Goal: Transaction & Acquisition: Subscribe to service/newsletter

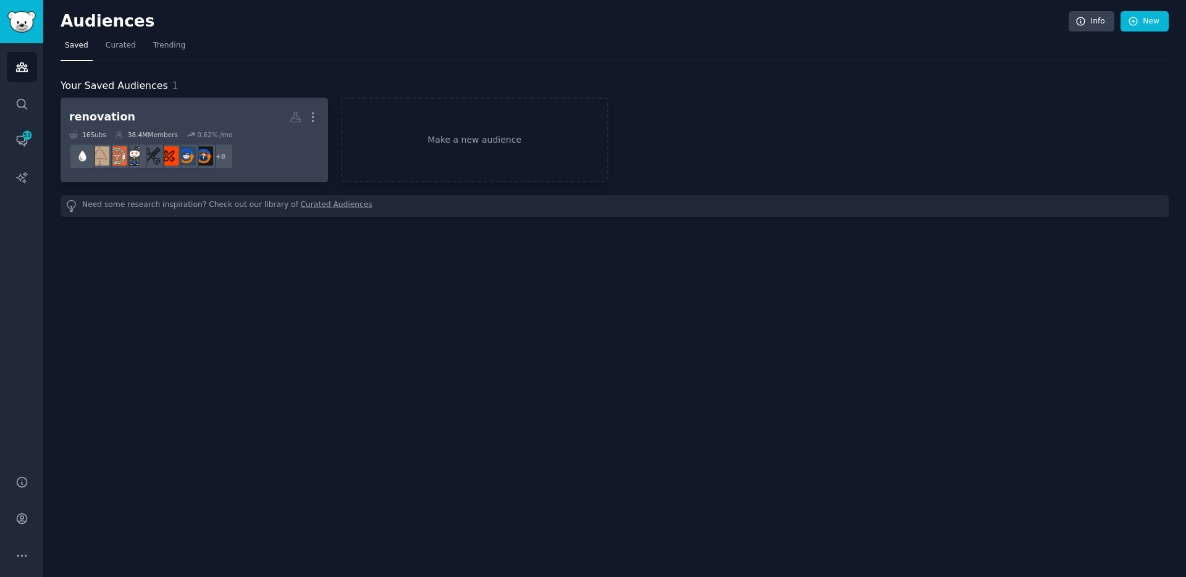
click at [169, 122] on h2 "renovation More" at bounding box center [194, 117] width 250 height 22
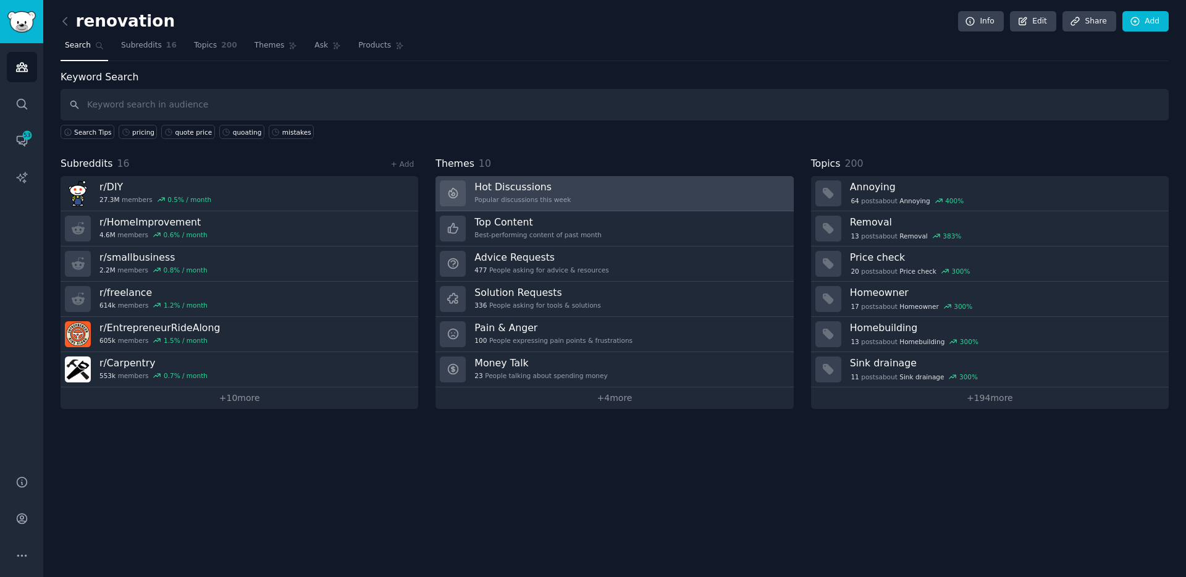
click at [512, 187] on h3 "Hot Discussions" at bounding box center [522, 186] width 96 height 13
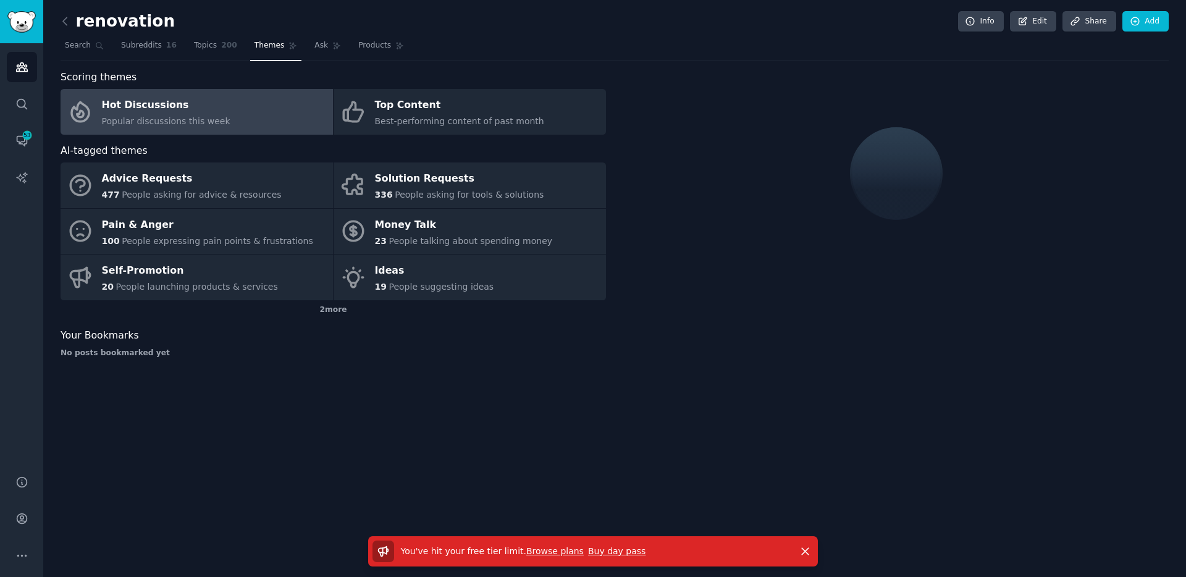
click at [562, 557] on div "You've hit your free tier limit . Browse plans Buy day pass" at bounding box center [581, 551] width 418 height 22
click at [562, 554] on link "Browse plans" at bounding box center [554, 551] width 57 height 10
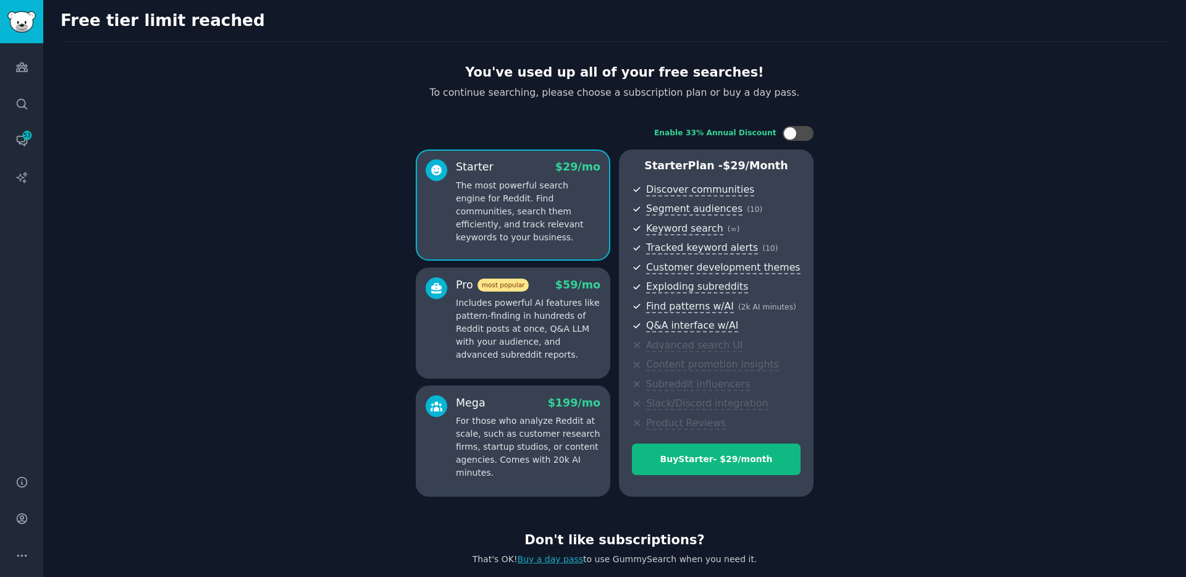
click at [485, 242] on div "Starter $ 29 /mo The most powerful search engine for Reddit. Find communities, …" at bounding box center [513, 204] width 195 height 111
click at [489, 221] on p "The most powerful search engine for Reddit. Find communities, search them effic…" at bounding box center [528, 211] width 145 height 65
click at [522, 337] on p "Includes powerful AI features like pattern-finding in hundreds of Reddit posts …" at bounding box center [528, 328] width 145 height 65
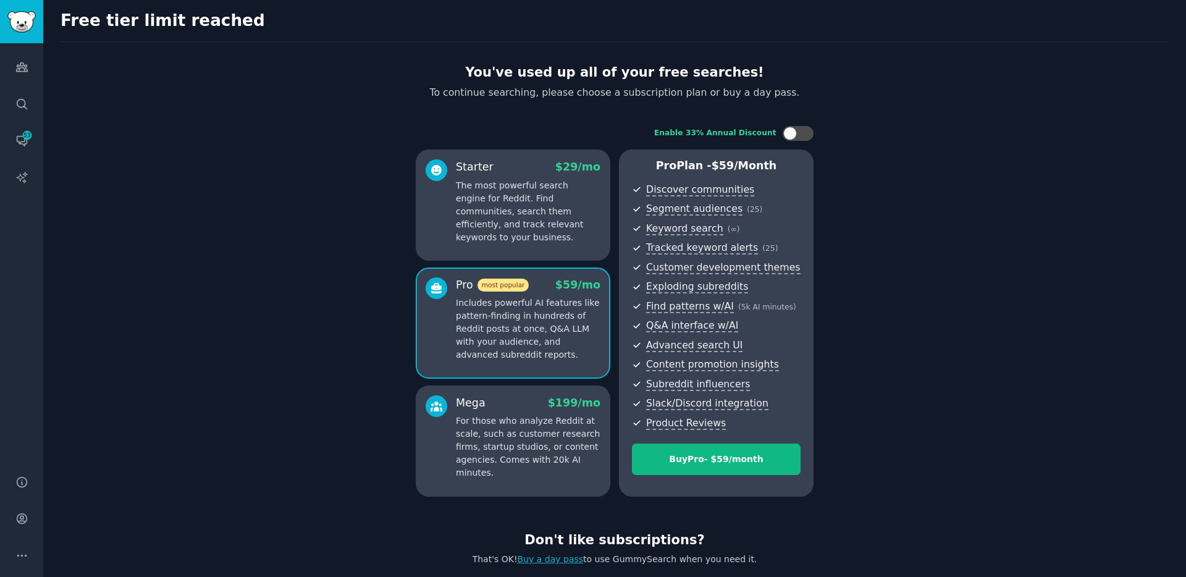
click at [507, 224] on p "The most powerful search engine for Reddit. Find communities, search them effic…" at bounding box center [528, 211] width 145 height 65
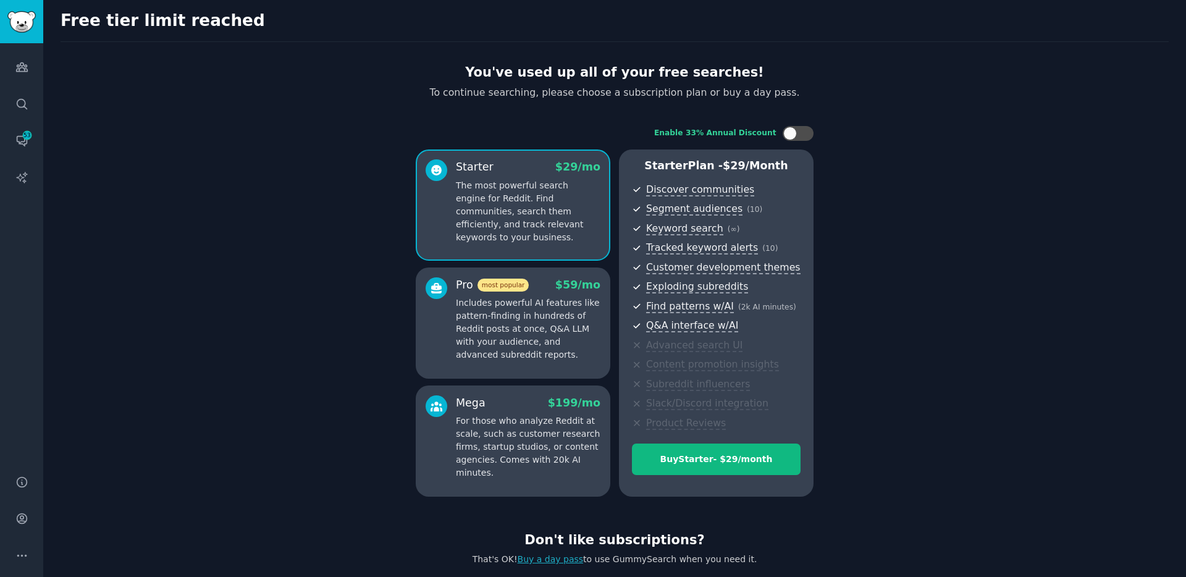
click at [473, 327] on p "Includes powerful AI features like pattern-finding in hundreds of Reddit posts …" at bounding box center [528, 328] width 145 height 65
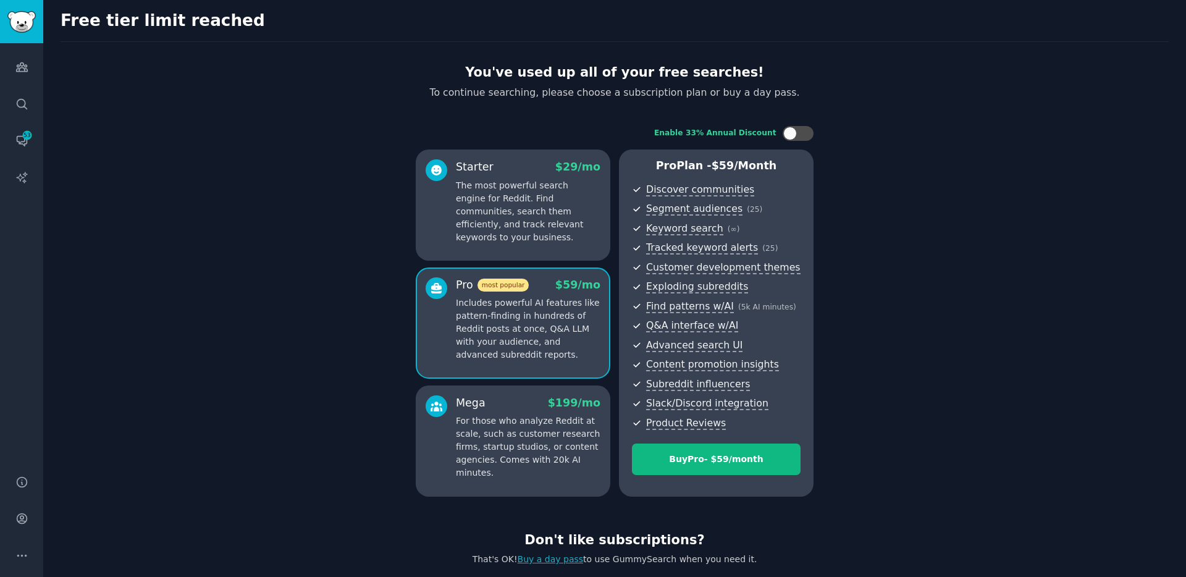
click at [474, 214] on p "The most powerful search engine for Reddit. Find communities, search them effic…" at bounding box center [528, 211] width 145 height 65
